Goal: Check status: Check status

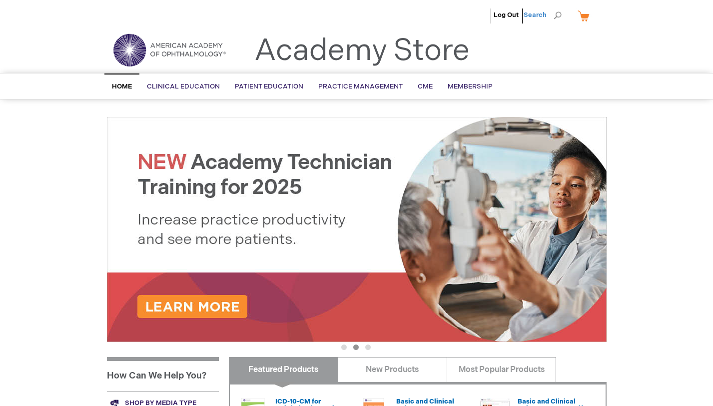
click at [535, 14] on span "Search" at bounding box center [543, 15] width 38 height 20
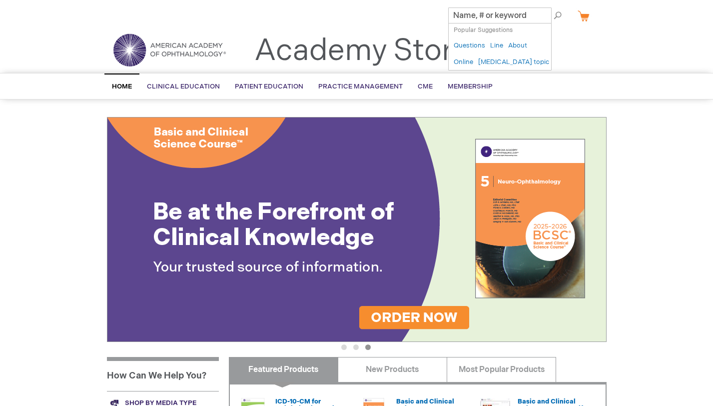
click at [583, 13] on link "My Cart" at bounding box center [588, 15] width 24 height 17
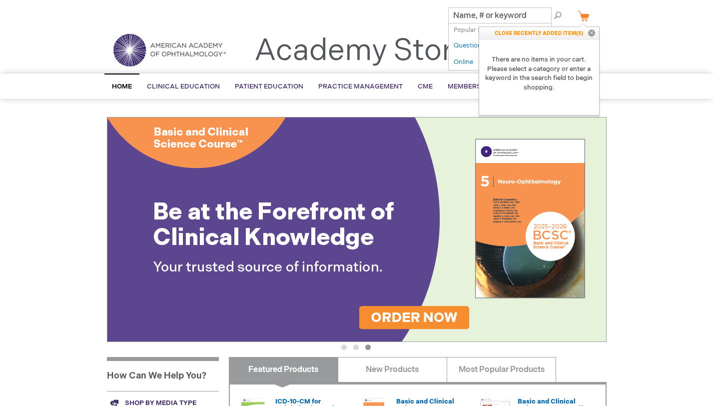
click at [583, 14] on link "My Cart" at bounding box center [588, 15] width 24 height 17
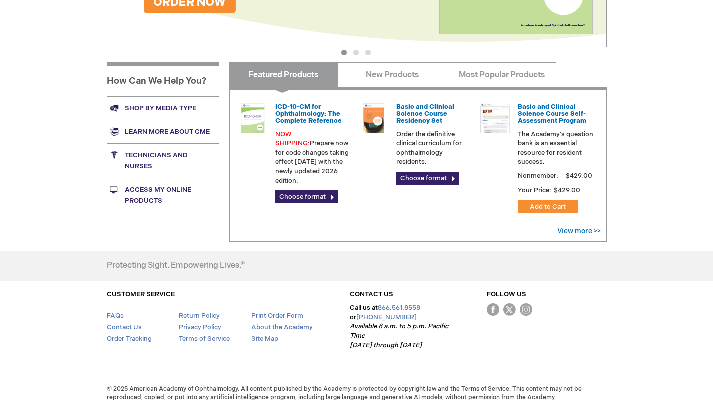
scroll to position [294, 0]
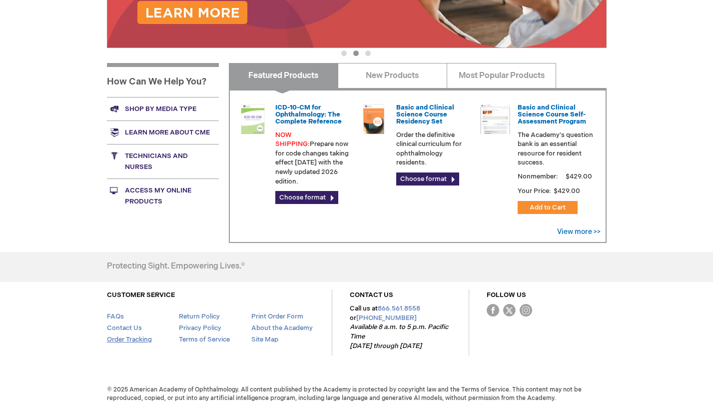
click at [137, 335] on link "Order Tracking" at bounding box center [129, 339] width 45 height 8
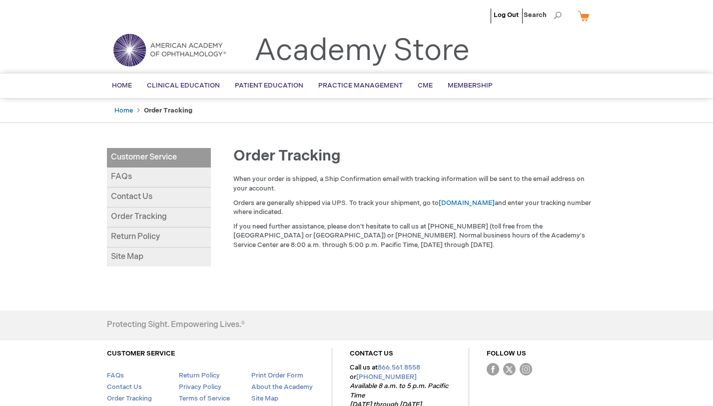
click at [136, 219] on link "Order Tracking" at bounding box center [159, 217] width 104 height 20
click at [121, 108] on link "Home" at bounding box center [123, 110] width 18 height 8
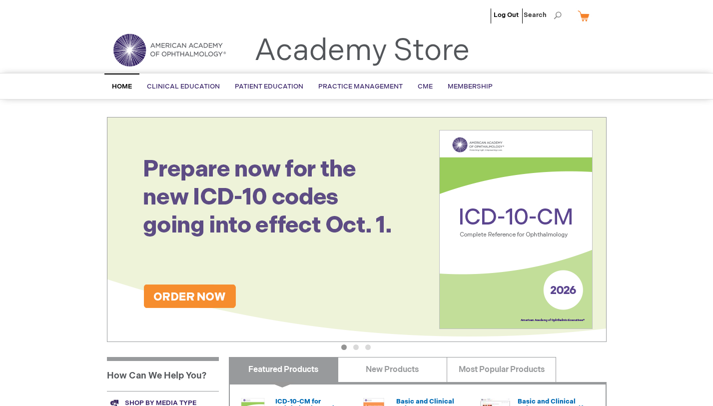
click at [121, 86] on span "Home" at bounding box center [122, 86] width 20 height 8
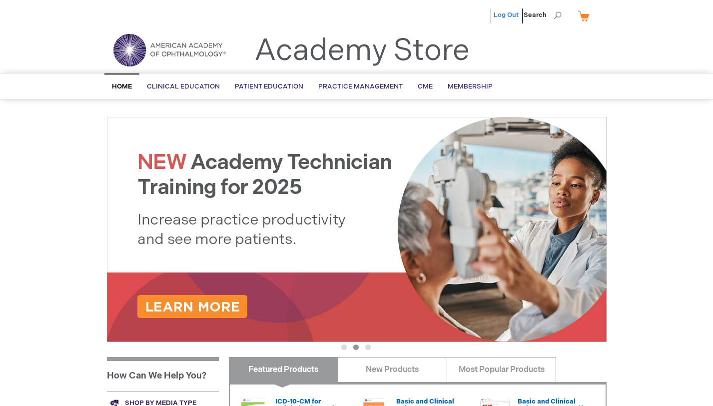
click at [508, 14] on link "Log Out" at bounding box center [506, 15] width 25 height 8
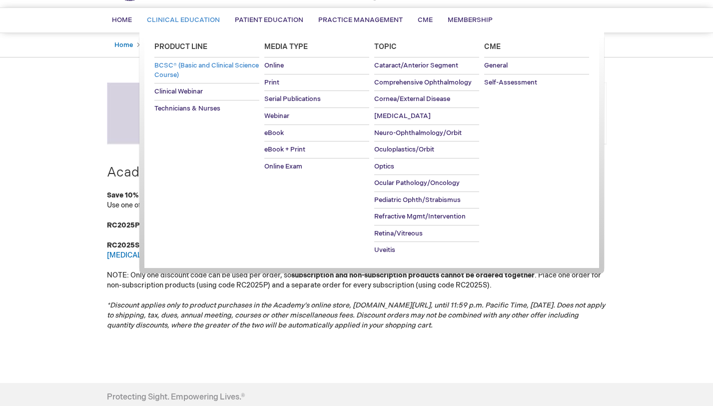
scroll to position [120, 0]
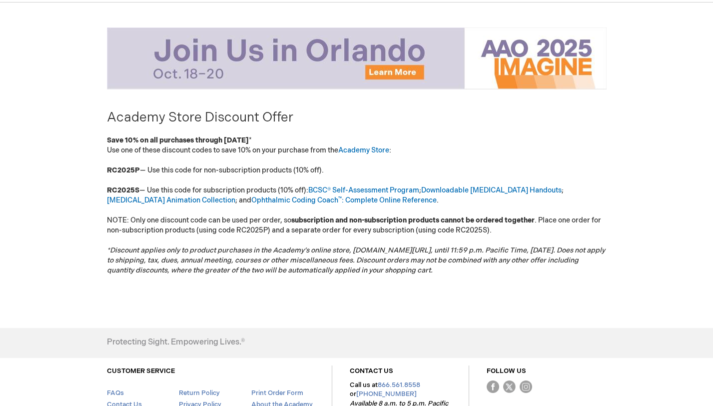
click at [81, 170] on div "[PERSON_NAME] Log Out Search My Cart CLOSE RECENTLY ADDED ITEM(S) Close There a…" at bounding box center [356, 183] width 713 height 607
drag, startPoint x: 103, startPoint y: 167, endPoint x: 132, endPoint y: 167, distance: 28.5
click at [132, 167] on main "Academy Store Discount Offer Save 10% on all purchases through [DATE] * Use one…" at bounding box center [356, 165] width 515 height 297
click at [102, 193] on main "Academy Store Discount Offer Save 10% on all purchases through [DATE] * Use one…" at bounding box center [356, 165] width 515 height 297
drag, startPoint x: 103, startPoint y: 188, endPoint x: 138, endPoint y: 188, distance: 35.0
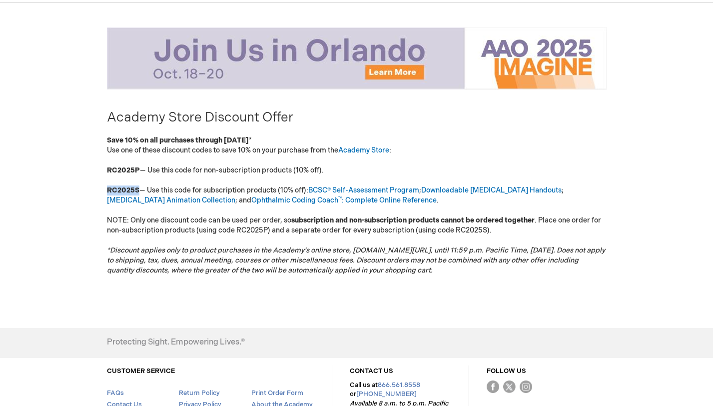
click at [138, 188] on main "Academy Store Discount Offer Save 10% on all purchases through [DATE] * Use one…" at bounding box center [356, 165] width 515 height 297
copy strong "RC2025S"
drag, startPoint x: 105, startPoint y: 167, endPoint x: 138, endPoint y: 169, distance: 32.6
click at [138, 169] on main "Academy Store Discount Offer Save 10% on all purchases through [DATE] * Use one…" at bounding box center [356, 165] width 515 height 297
copy strong "RC2025P"
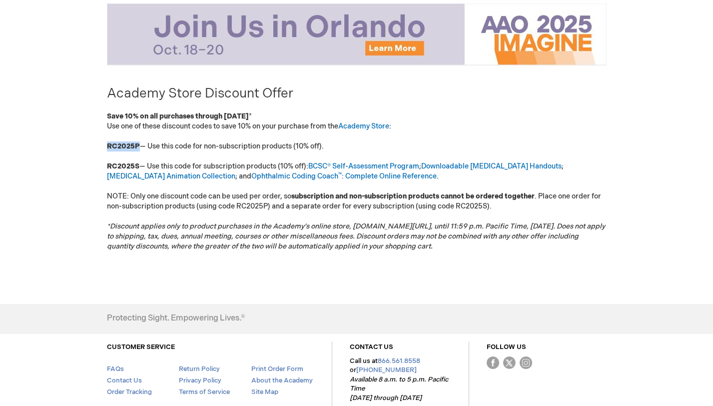
scroll to position [147, 0]
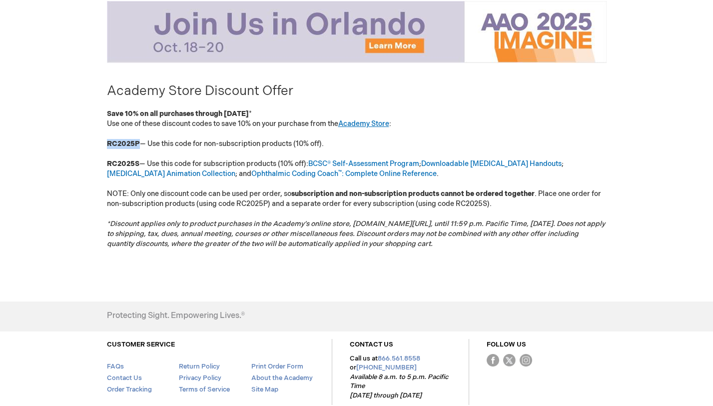
click at [373, 120] on link "Academy Store" at bounding box center [363, 123] width 51 height 8
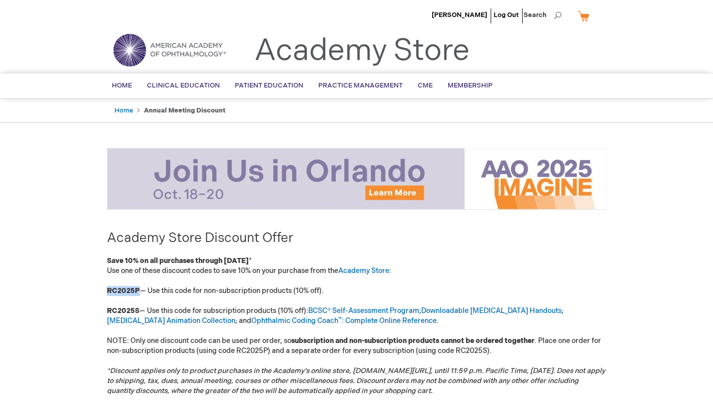
scroll to position [0, 0]
click at [543, 14] on span "Search" at bounding box center [543, 15] width 38 height 20
click at [447, 114] on ul "Home Annual Meeting Discount" at bounding box center [357, 110] width 500 height 24
click at [463, 13] on span "Hannah Ng" at bounding box center [459, 15] width 55 height 8
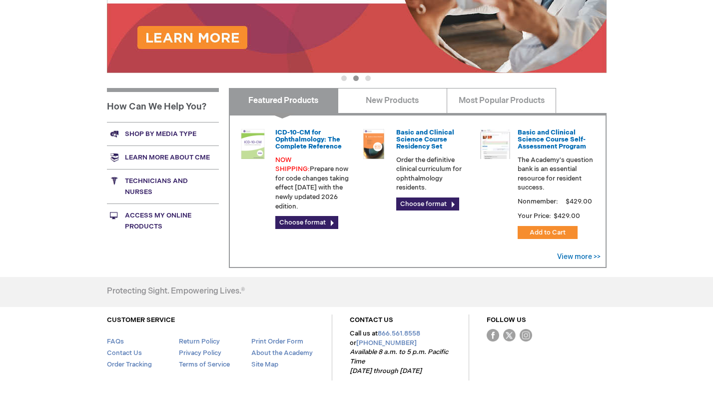
scroll to position [269, 0]
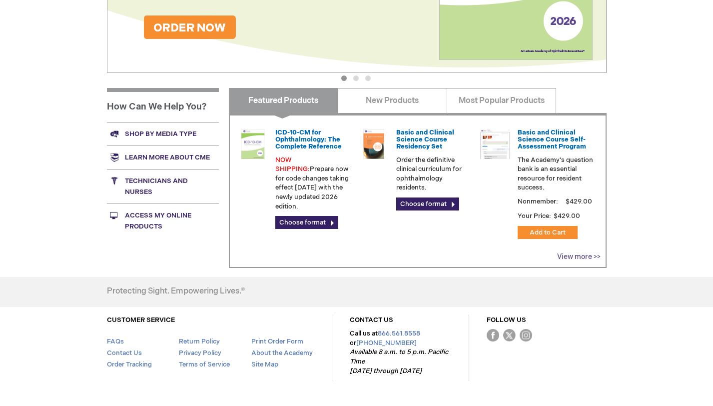
click at [564, 253] on link "View more >>" at bounding box center [578, 256] width 43 height 8
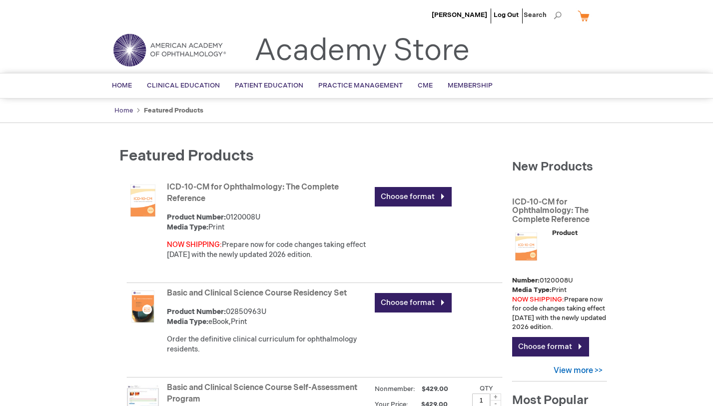
click at [121, 107] on link "Home" at bounding box center [123, 110] width 18 height 8
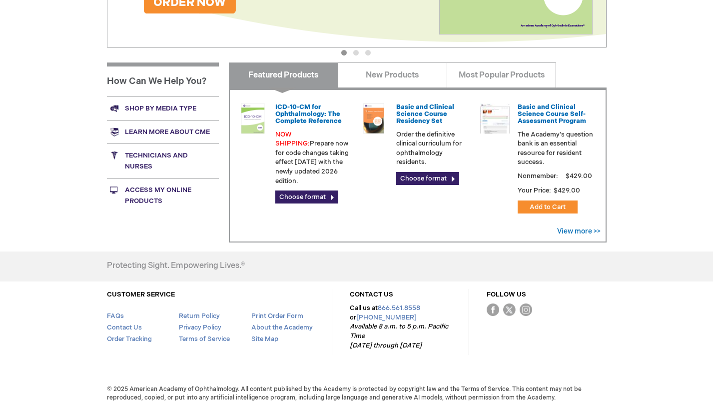
scroll to position [294, 0]
click at [143, 190] on link "Access My Online Products" at bounding box center [163, 195] width 112 height 34
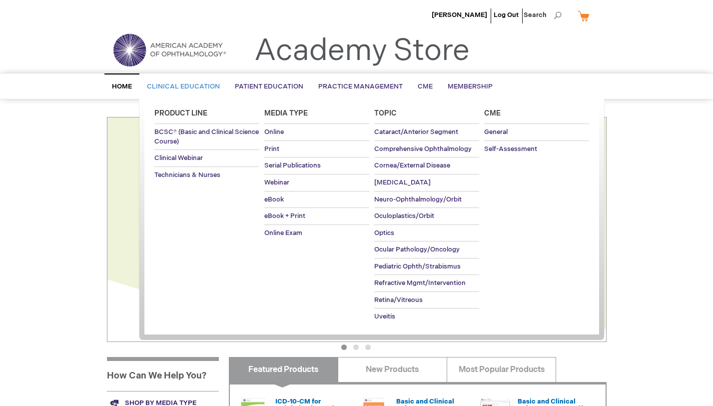
scroll to position [0, 0]
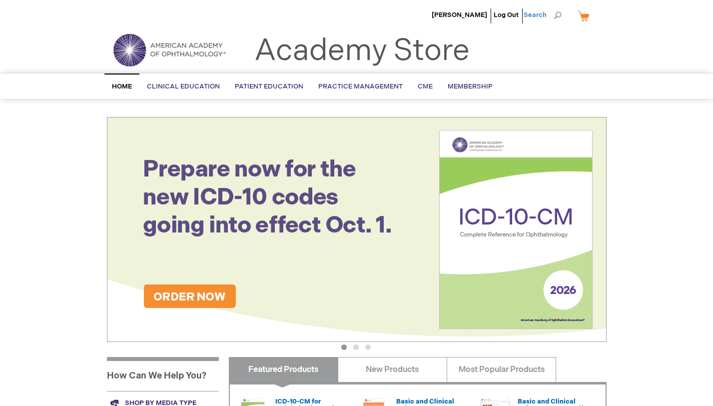
click at [559, 18] on span "Search" at bounding box center [543, 15] width 38 height 20
type input "discount"
click at [557, 15] on button "Search" at bounding box center [558, 15] width 8 height 16
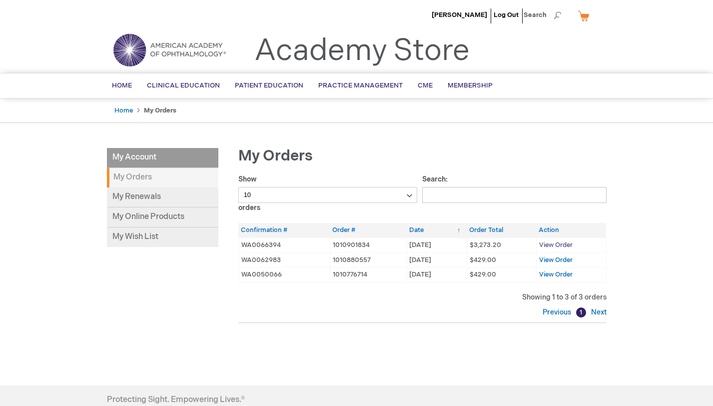
click at [559, 244] on span "View Order" at bounding box center [555, 245] width 33 height 8
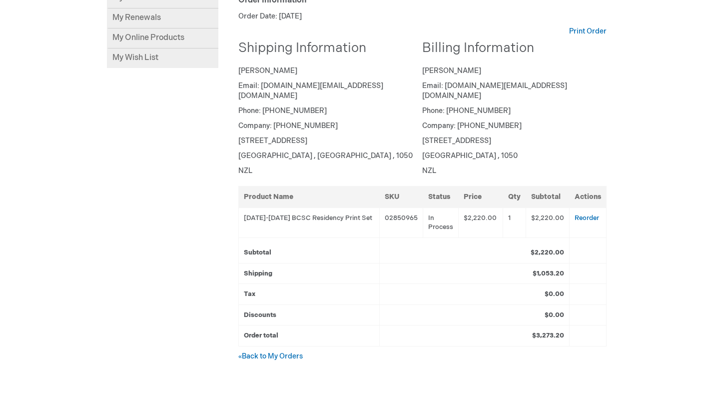
scroll to position [164, 0]
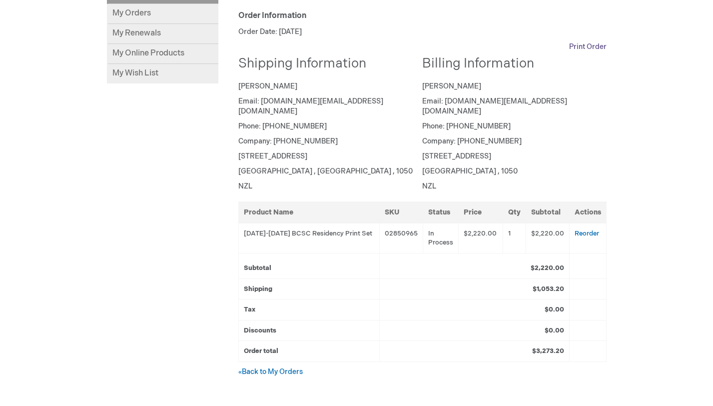
click at [583, 46] on link "Print Order" at bounding box center [587, 47] width 37 height 10
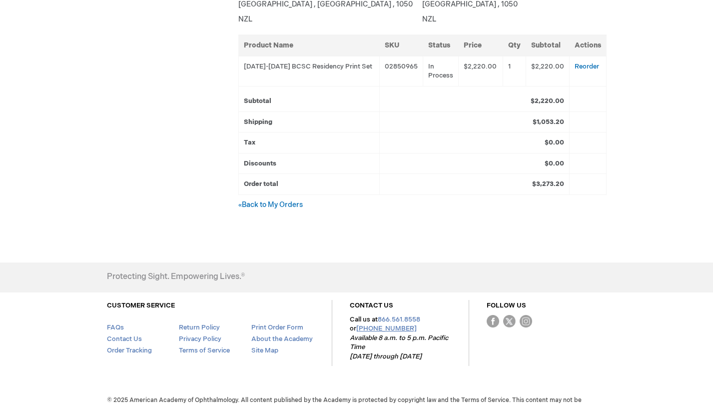
scroll to position [330, 0]
click at [108, 324] on link "FAQs" at bounding box center [115, 328] width 17 height 8
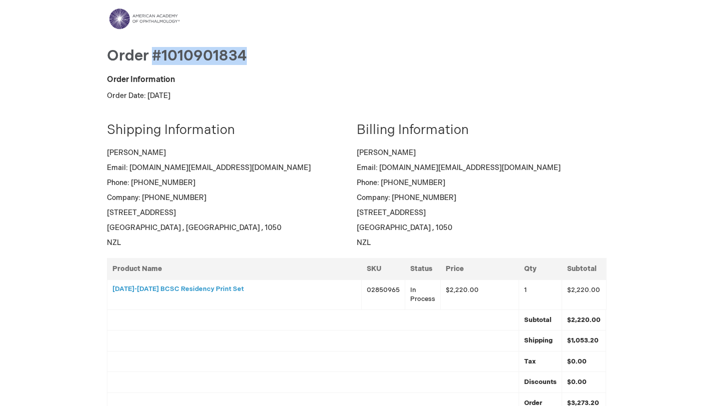
drag, startPoint x: 250, startPoint y: 49, endPoint x: 154, endPoint y: 52, distance: 96.0
click at [154, 52] on h1 "Order #1010901834" at bounding box center [357, 56] width 500 height 16
copy span "#1010901834"
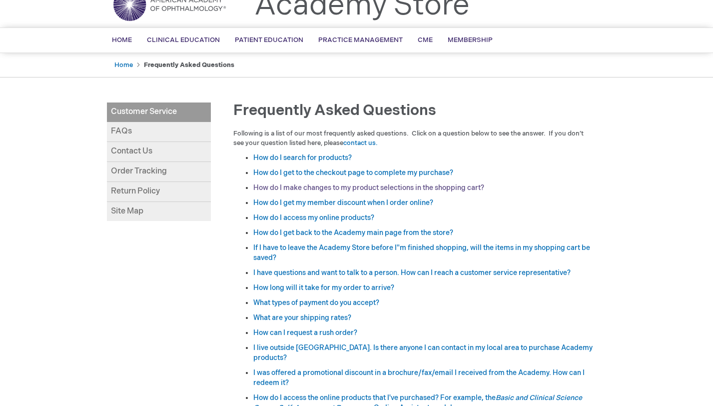
scroll to position [45, 0]
click at [314, 203] on link "How do I get my member discount when I order online?" at bounding box center [343, 202] width 180 height 8
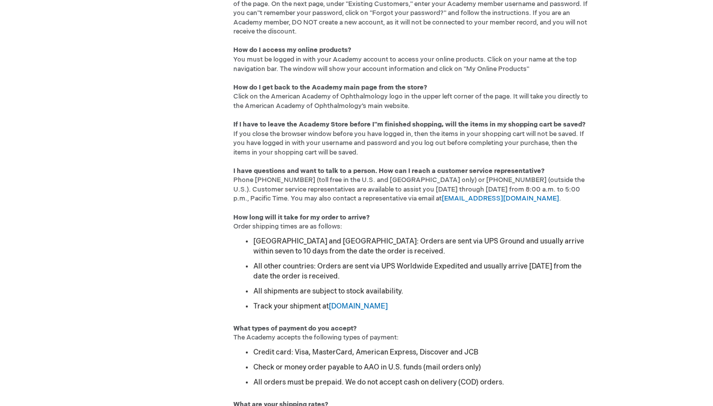
scroll to position [716, 0]
click at [442, 194] on link "[EMAIL_ADDRESS][DOMAIN_NAME]" at bounding box center [500, 198] width 117 height 8
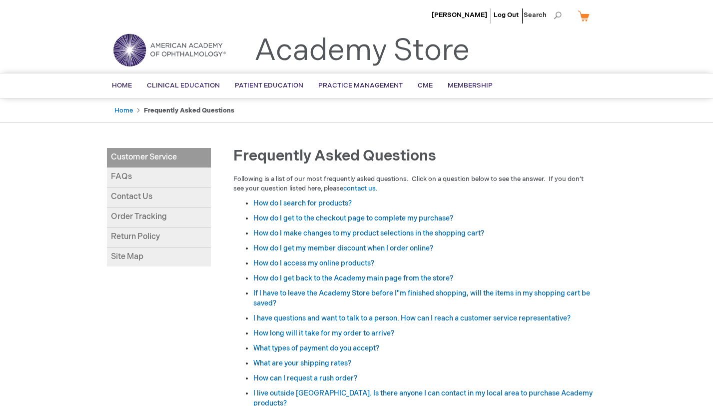
scroll to position [0, 0]
click at [130, 84] on span "Home" at bounding box center [122, 85] width 20 height 8
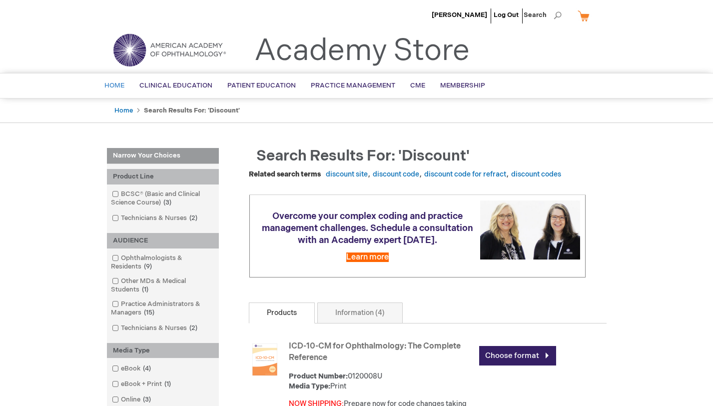
click at [119, 83] on span "Home" at bounding box center [114, 85] width 20 height 8
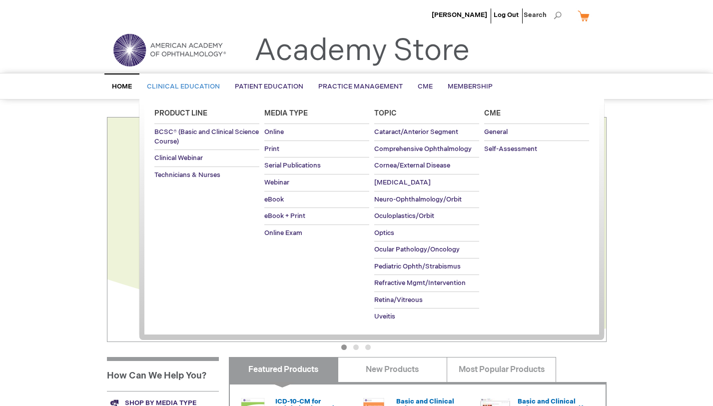
click at [174, 89] on span "Clinical Education" at bounding box center [183, 86] width 73 height 8
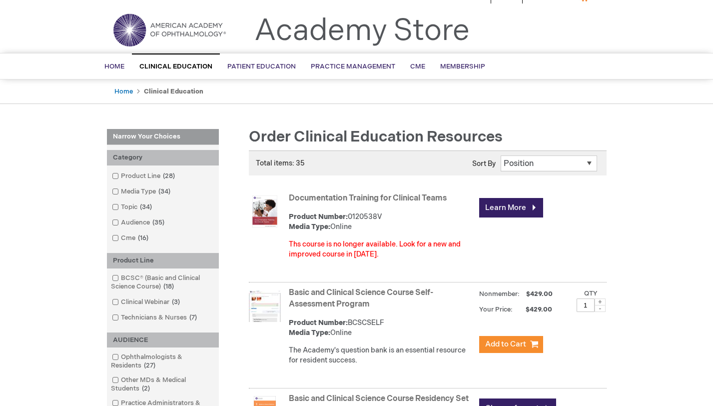
scroll to position [16, 0]
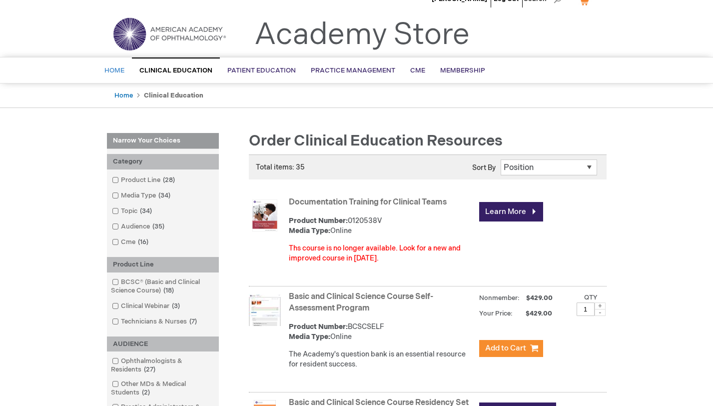
click at [117, 70] on span "Home" at bounding box center [114, 70] width 20 height 8
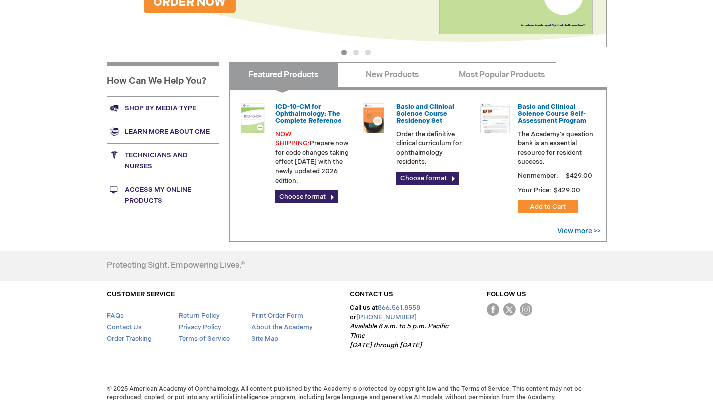
scroll to position [294, 0]
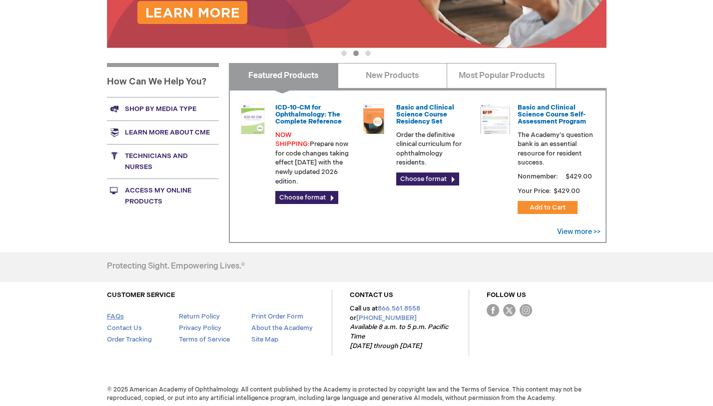
click at [121, 315] on link "FAQs" at bounding box center [115, 316] width 17 height 8
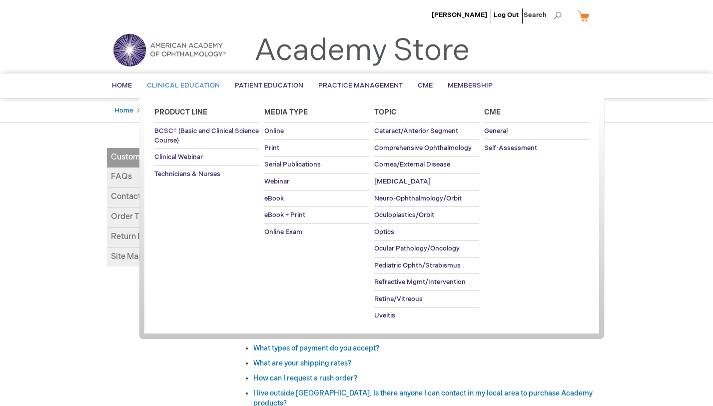
click at [195, 89] on span "Clinical Education" at bounding box center [183, 85] width 73 height 8
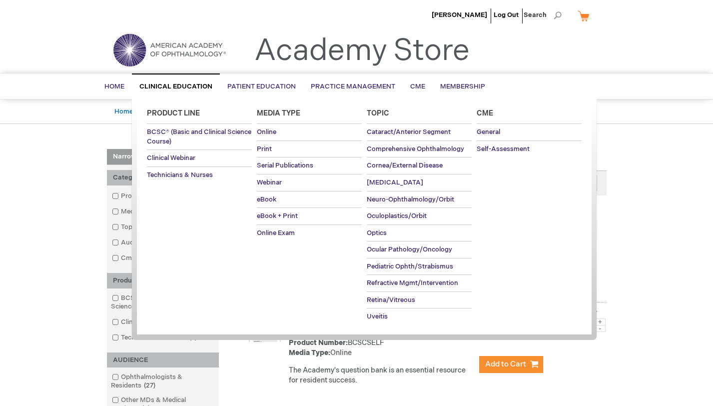
click at [133, 85] on link "Clinical Education" at bounding box center [176, 85] width 88 height 25
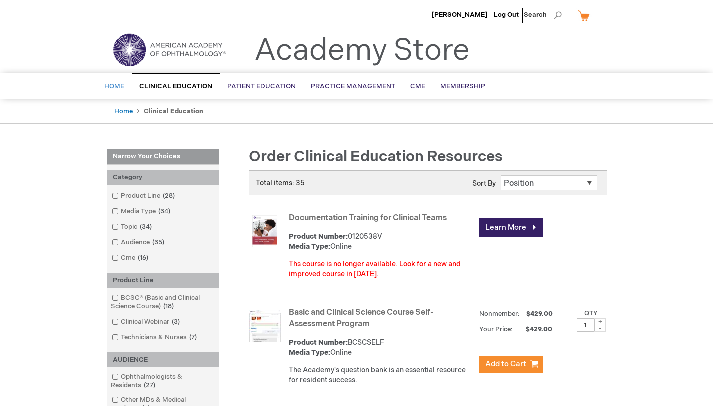
click at [114, 86] on span "Home" at bounding box center [114, 86] width 20 height 8
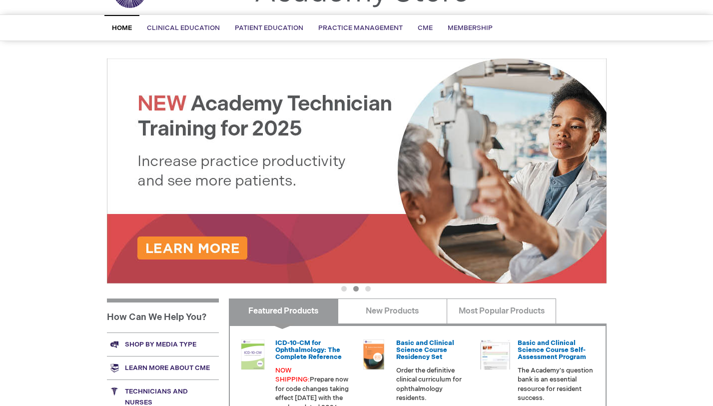
scroll to position [66, 0]
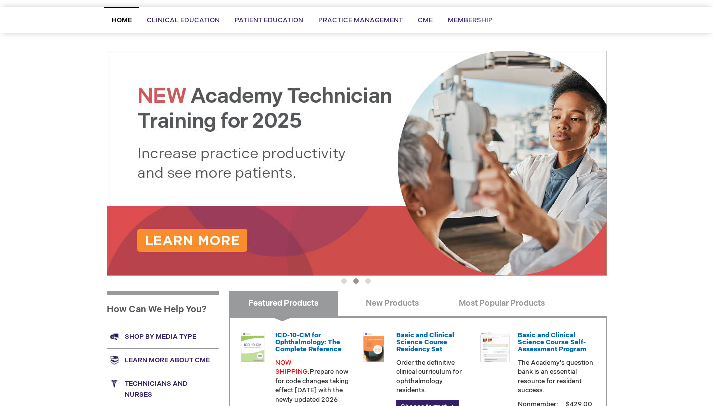
click at [369, 283] on button "3" at bounding box center [367, 280] width 5 height 5
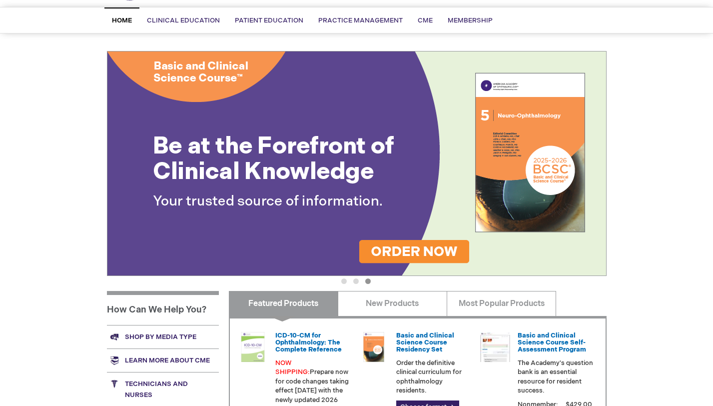
click at [332, 279] on ul "1 2 3" at bounding box center [357, 283] width 500 height 10
click at [345, 280] on button "1" at bounding box center [343, 280] width 5 height 5
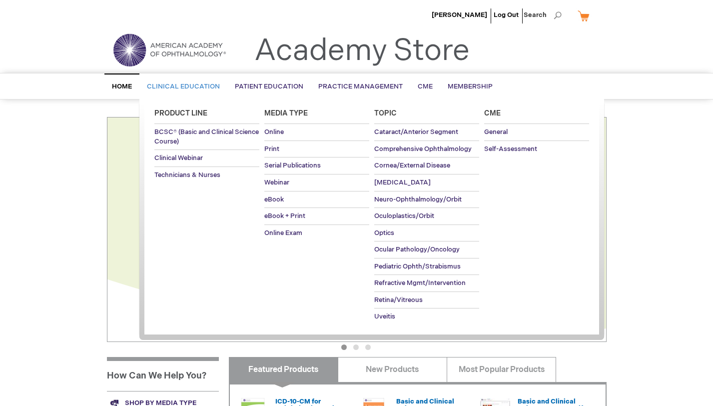
scroll to position [0, 0]
click at [201, 84] on span "Clinical Education" at bounding box center [183, 86] width 73 height 8
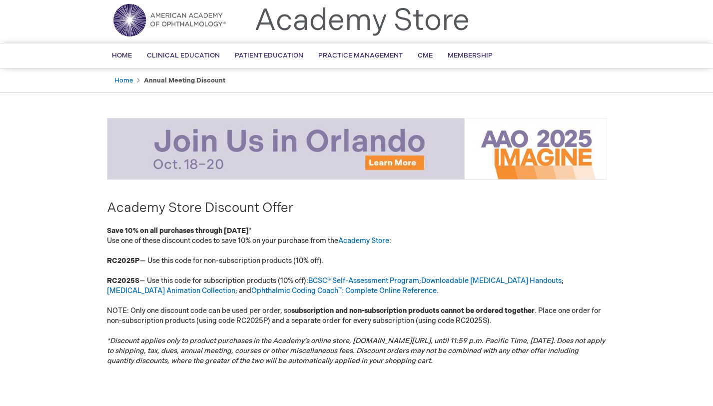
click at [55, 218] on div "[PERSON_NAME] Log Out Search My Cart CLOSE RECENTLY ADDED ITEM(S) Close There a…" at bounding box center [356, 273] width 713 height 607
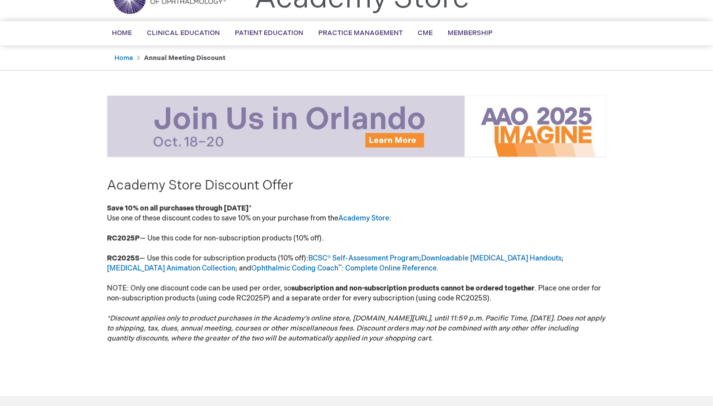
scroll to position [55, 0]
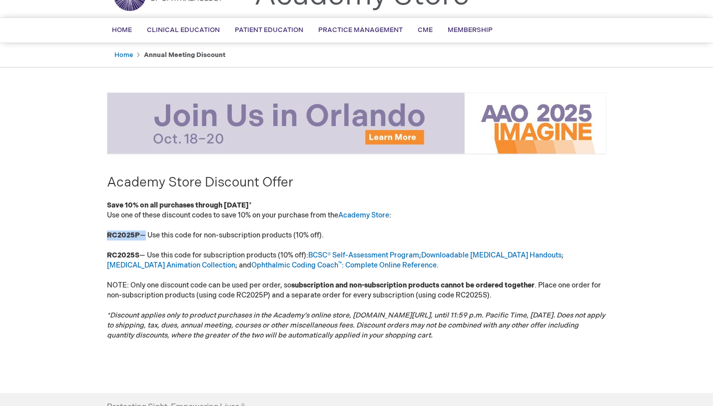
drag, startPoint x: 141, startPoint y: 234, endPoint x: 101, endPoint y: 233, distance: 40.0
click at [101, 233] on main "Academy Store Discount Offer Save 10% on all purchases through [DATE] * Use one…" at bounding box center [356, 230] width 515 height 297
copy p "RC2025P"
